Goal: Task Accomplishment & Management: Manage account settings

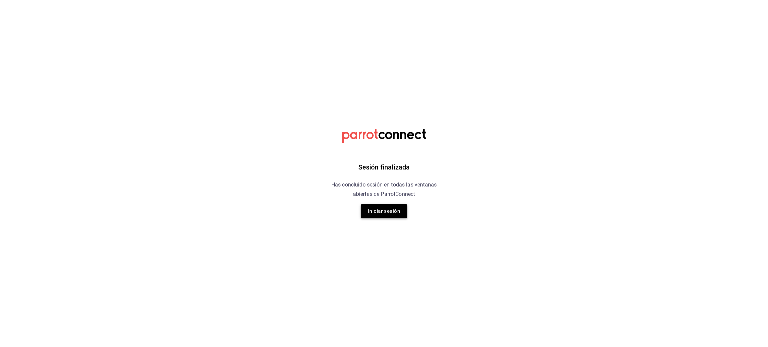
click at [398, 212] on button "Iniciar sesión" at bounding box center [384, 211] width 47 height 14
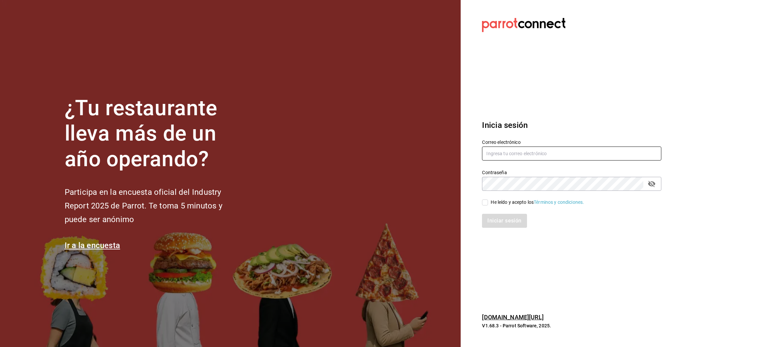
type input "[PERSON_NAME][EMAIL_ADDRESS][PERSON_NAME][DOMAIN_NAME]"
click at [485, 201] on input "He leído y acepto los Términos y condiciones." at bounding box center [485, 203] width 6 height 6
checkbox input "true"
click at [503, 218] on button "Iniciar sesión" at bounding box center [504, 221] width 45 height 14
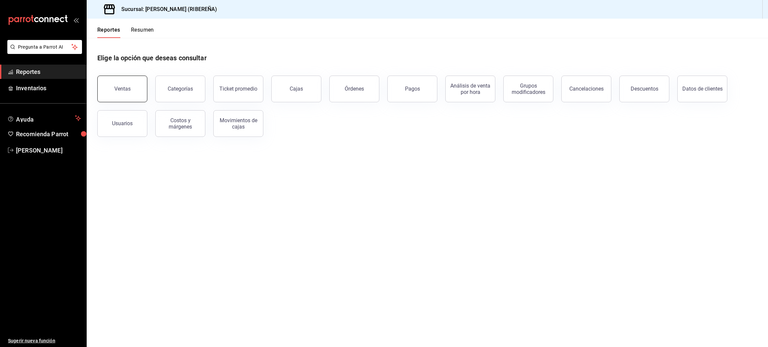
click at [119, 89] on div "Ventas" at bounding box center [122, 89] width 16 height 6
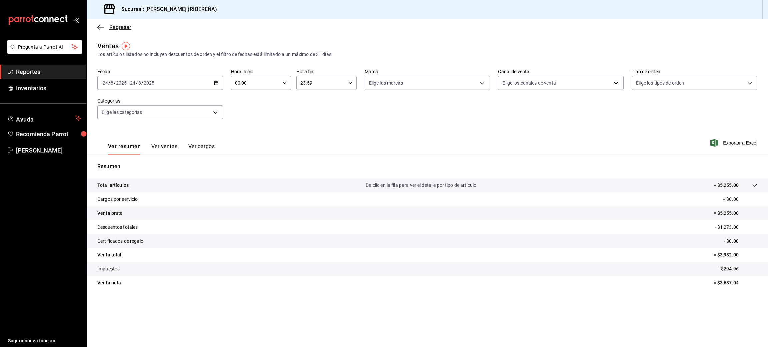
click at [102, 26] on icon "button" at bounding box center [100, 27] width 7 height 6
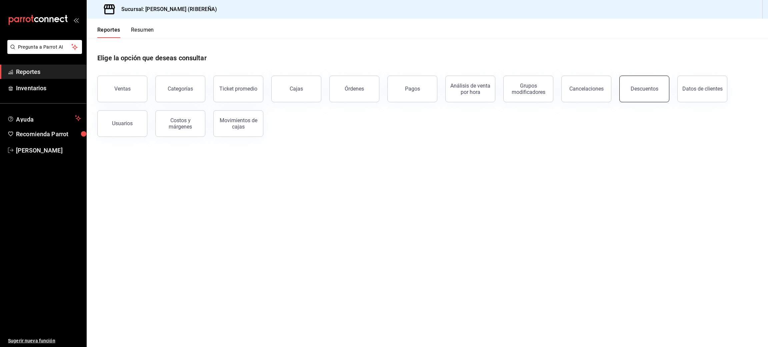
click at [646, 93] on button "Descuentos" at bounding box center [644, 89] width 50 height 27
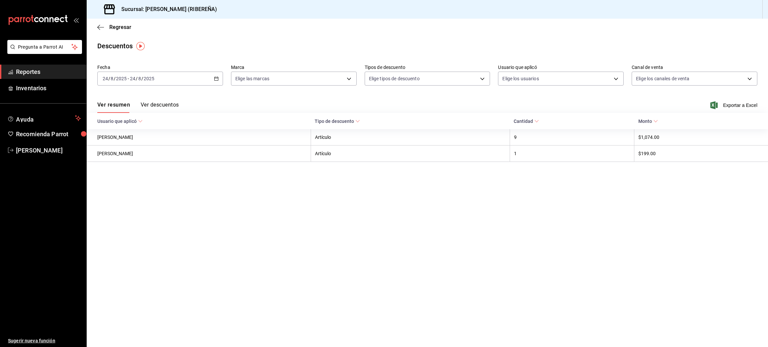
click at [167, 109] on button "Ver descuentos" at bounding box center [160, 107] width 38 height 11
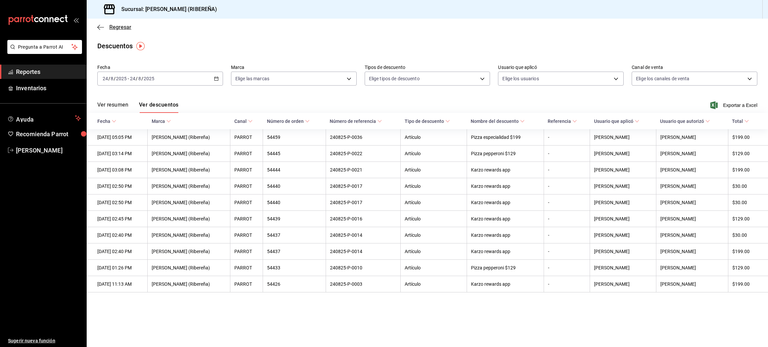
click at [97, 29] on icon "button" at bounding box center [100, 27] width 7 height 6
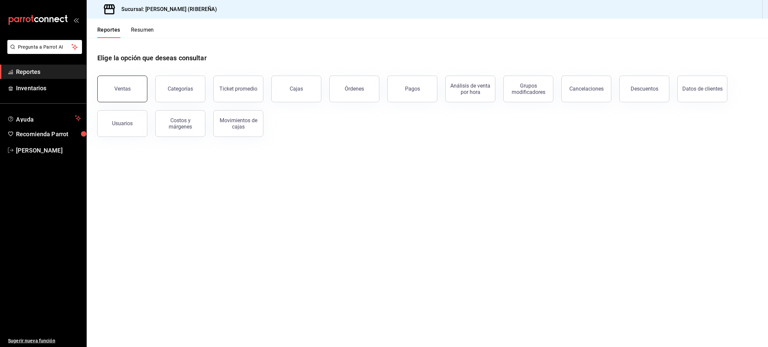
click at [130, 94] on button "Ventas" at bounding box center [122, 89] width 50 height 27
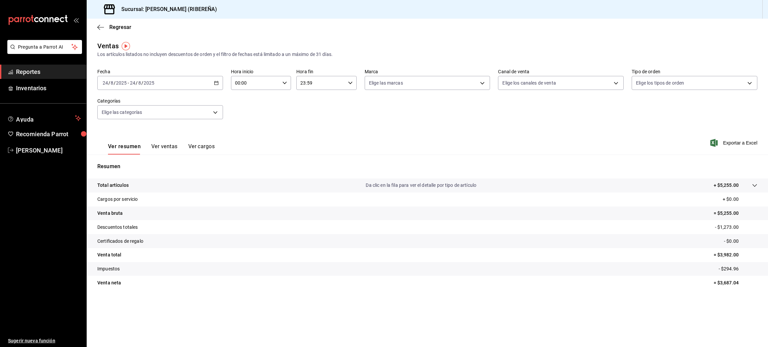
click at [157, 149] on button "Ver ventas" at bounding box center [164, 148] width 26 height 11
